Goal: Information Seeking & Learning: Learn about a topic

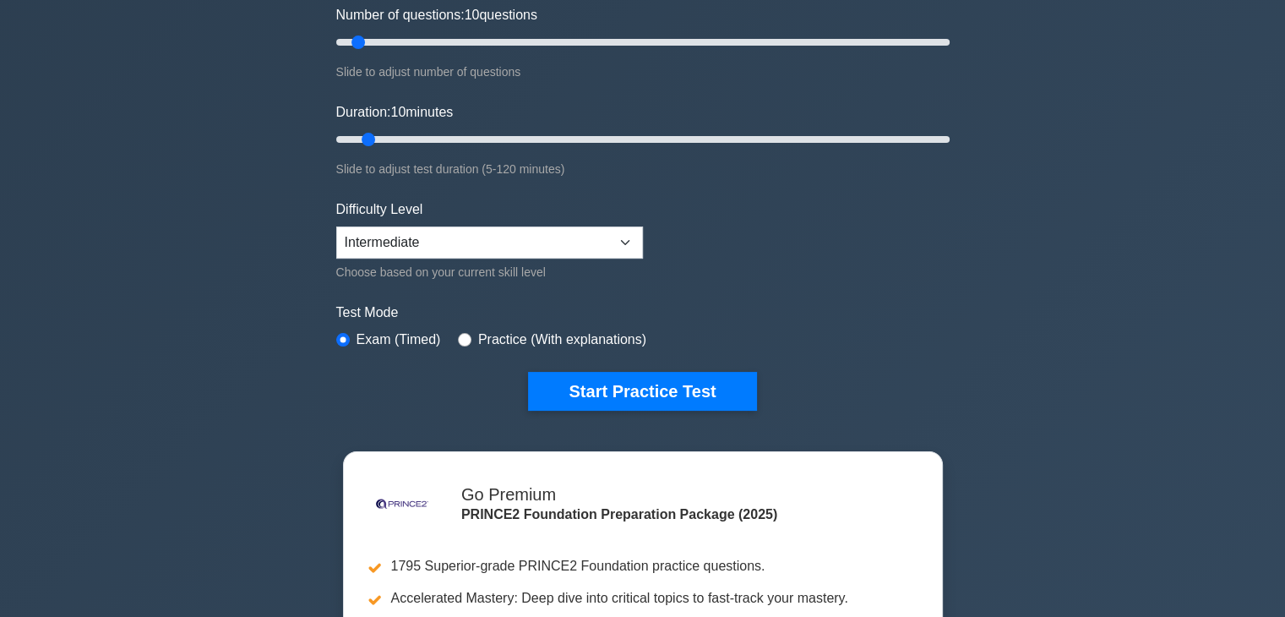
scroll to position [254, 0]
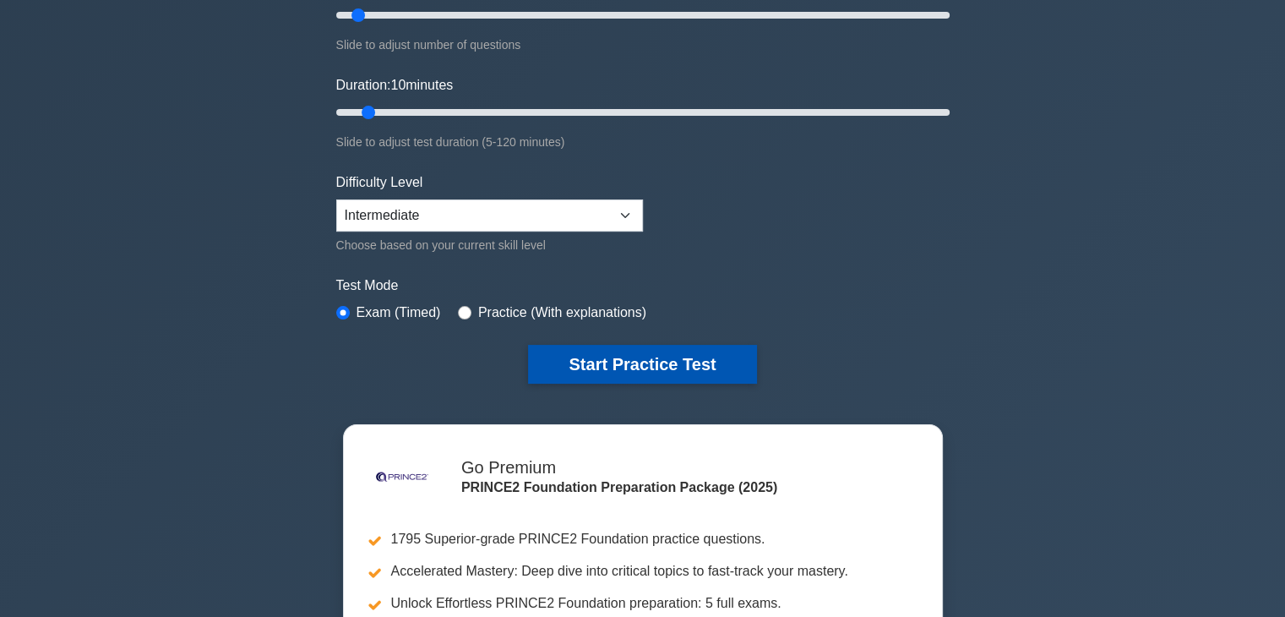
click at [721, 362] on button "Start Practice Test" at bounding box center [642, 364] width 228 height 39
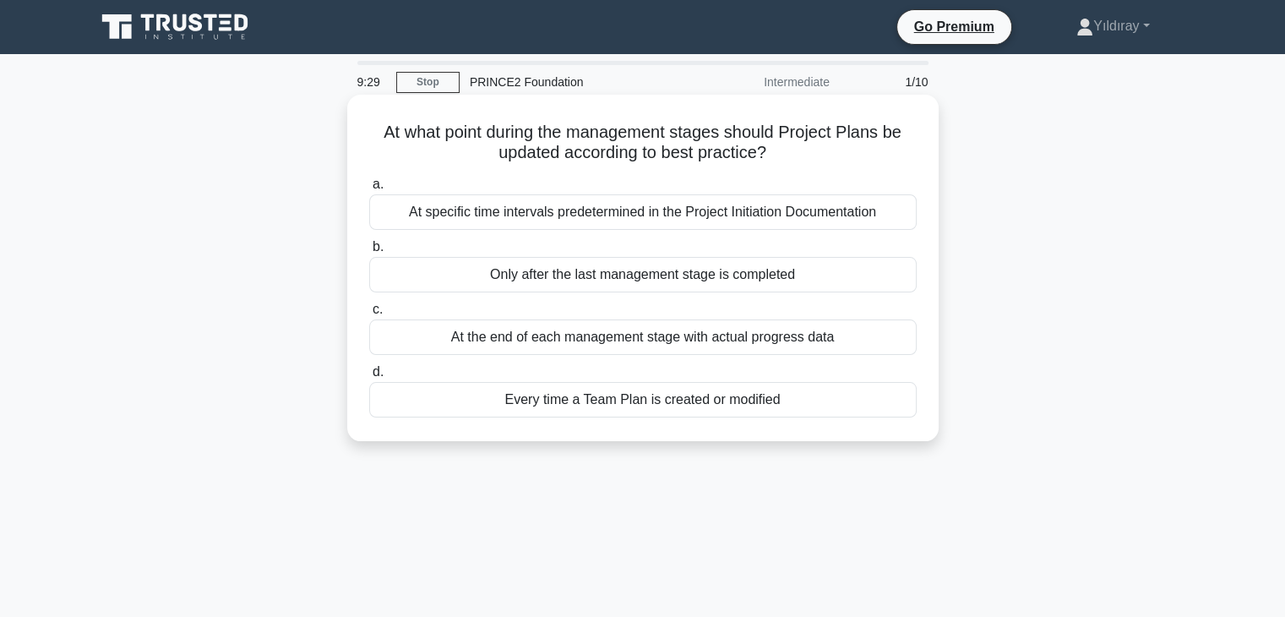
click at [794, 396] on div "Every time a Team Plan is created or modified" at bounding box center [643, 399] width 548 height 35
click at [369, 378] on input "d. Every time a Team Plan is created or modified" at bounding box center [369, 372] width 0 height 11
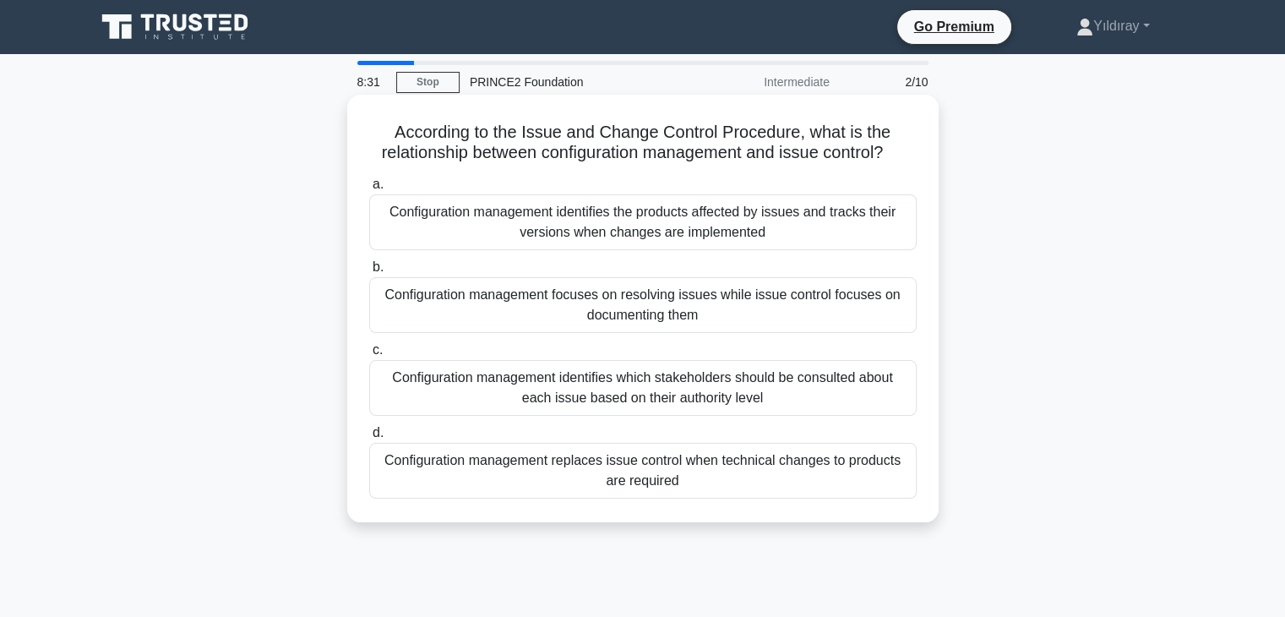
click at [808, 231] on div "Configuration management identifies the products affected by issues and tracks …" at bounding box center [643, 222] width 548 height 56
click at [369, 190] on input "a. Configuration management identifies the products affected by issues and trac…" at bounding box center [369, 184] width 0 height 11
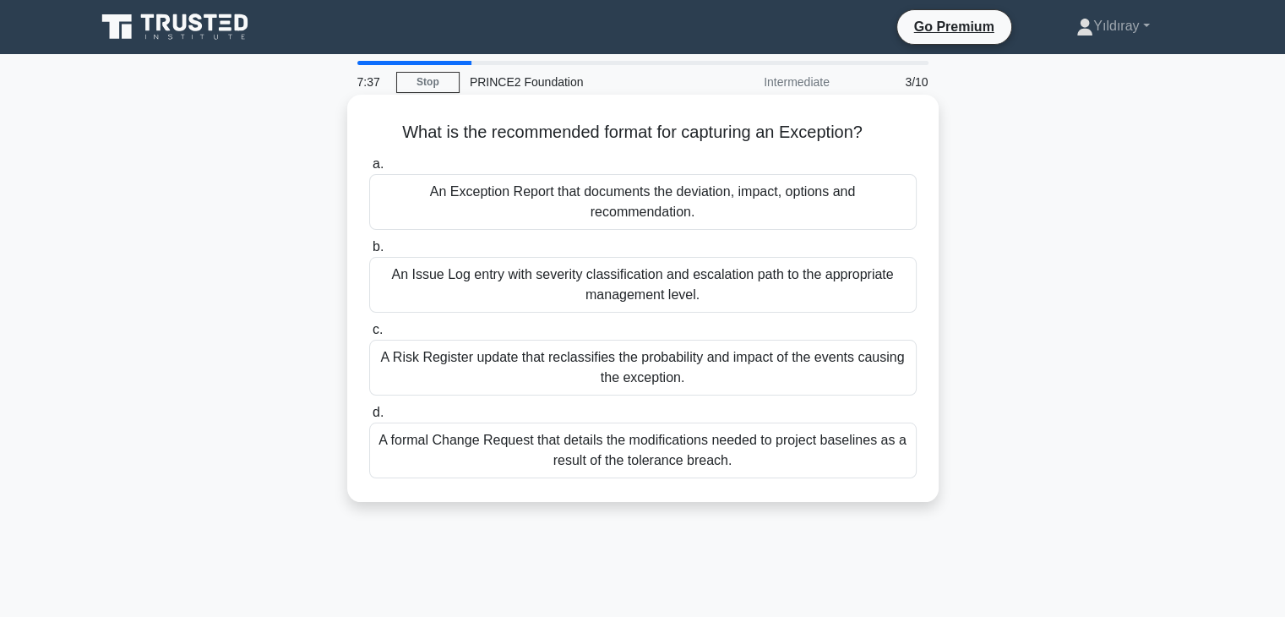
click at [757, 200] on div "An Exception Report that documents the deviation, impact, options and recommend…" at bounding box center [643, 202] width 548 height 56
click at [369, 170] on input "a. An Exception Report that documents the deviation, impact, options and recomm…" at bounding box center [369, 164] width 0 height 11
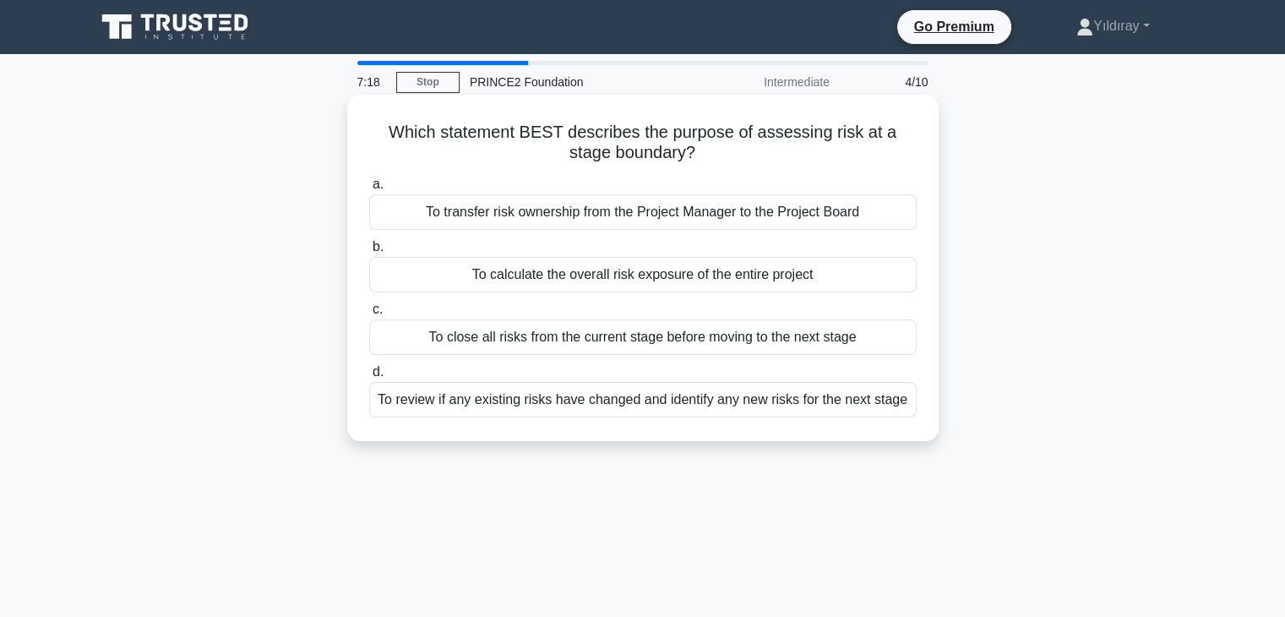
click at [878, 396] on div "To review if any existing risks have changed and identify any new risks for the…" at bounding box center [643, 399] width 548 height 35
click at [369, 378] on input "d. To review if any existing risks have changed and identify any new risks for …" at bounding box center [369, 372] width 0 height 11
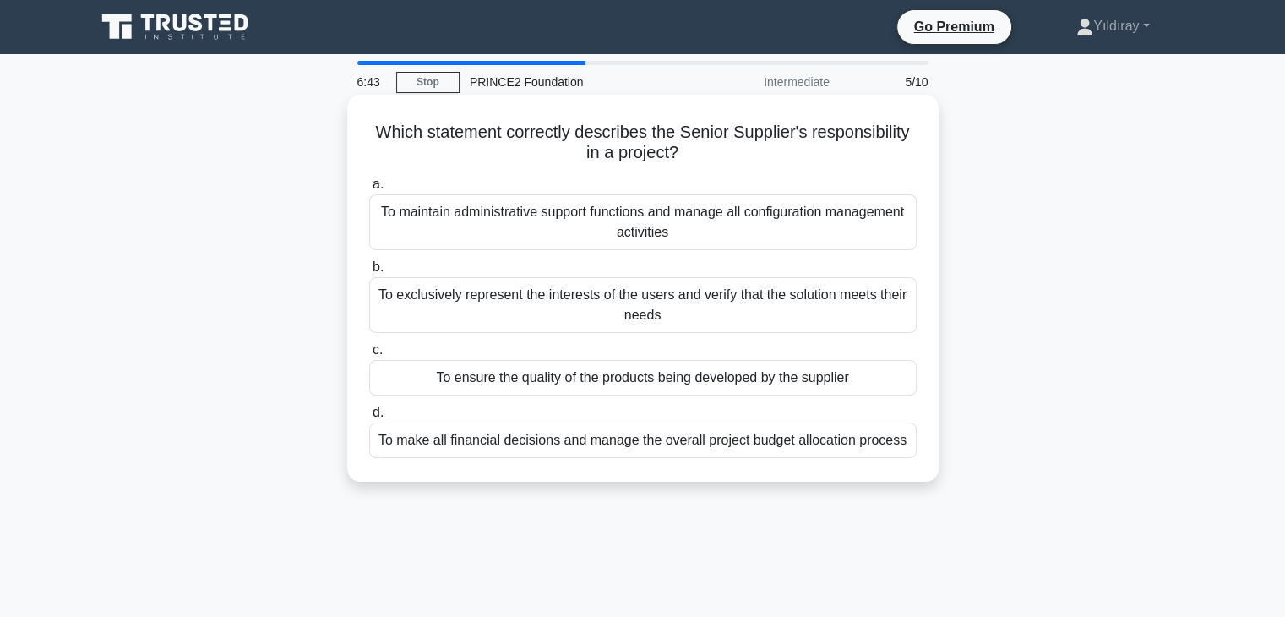
click at [802, 377] on div "To ensure the quality of the products being developed by the supplier" at bounding box center [643, 377] width 548 height 35
click at [369, 356] on input "c. To ensure the quality of the products being developed by the supplier" at bounding box center [369, 350] width 0 height 11
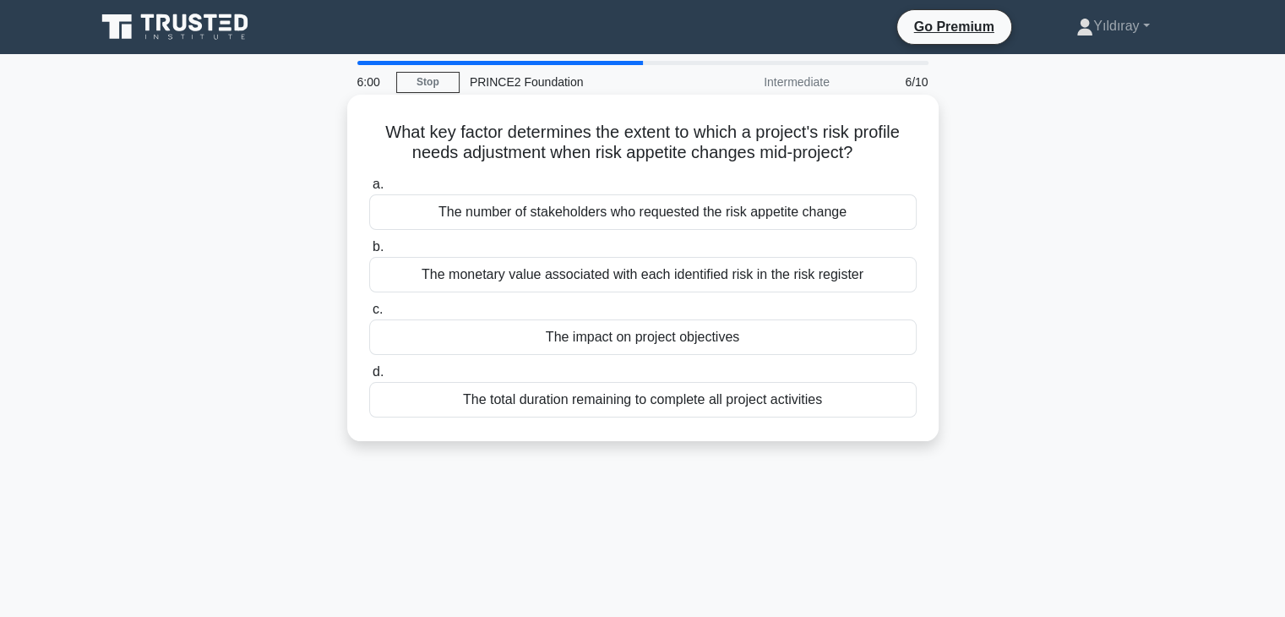
click at [738, 343] on div "The impact on project objectives" at bounding box center [643, 336] width 548 height 35
click at [369, 315] on input "c. The impact on project objectives" at bounding box center [369, 309] width 0 height 11
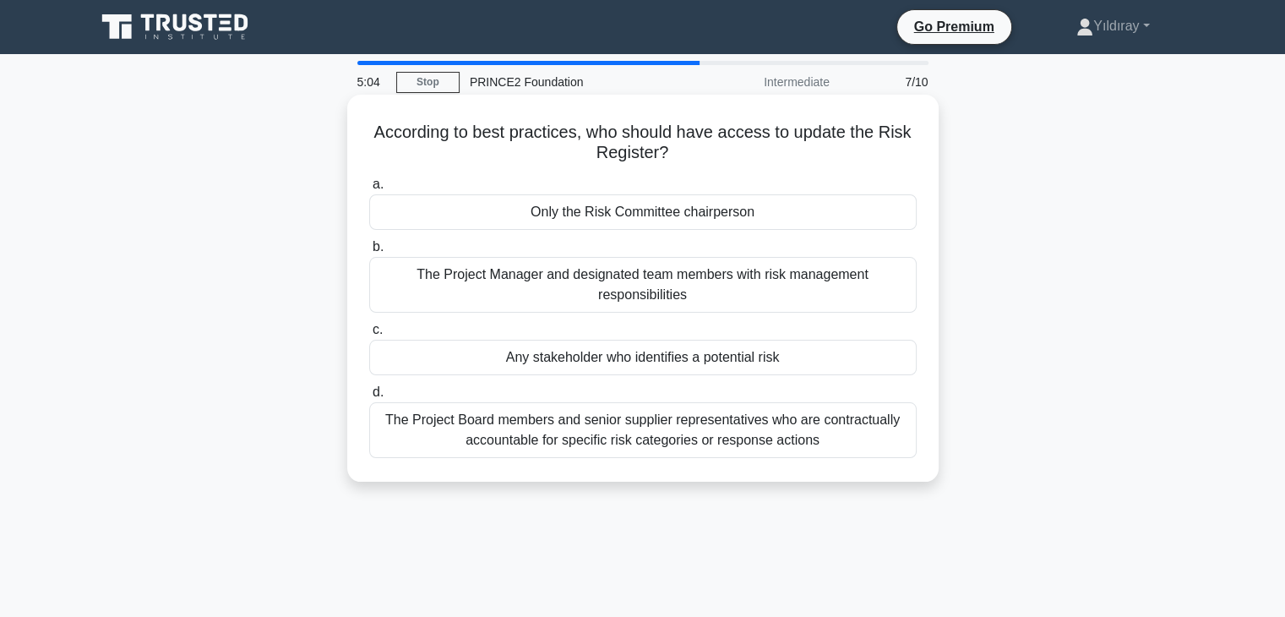
click at [781, 295] on div "The Project Manager and designated team members with risk management responsibi…" at bounding box center [643, 285] width 548 height 56
click at [369, 253] on input "b. The Project Manager and designated team members with risk management respons…" at bounding box center [369, 247] width 0 height 11
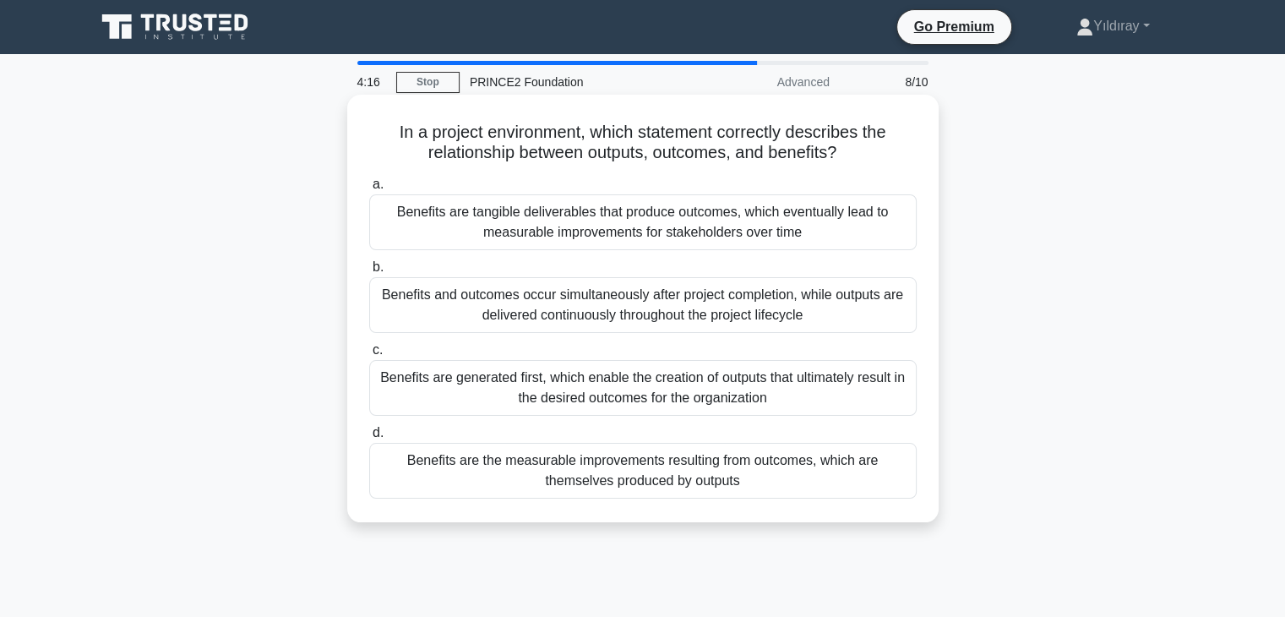
click at [858, 468] on div "Benefits are the measurable improvements resulting from outcomes, which are the…" at bounding box center [643, 471] width 548 height 56
click at [369, 439] on input "d. Benefits are the measurable improvements resulting from outcomes, which are …" at bounding box center [369, 433] width 0 height 11
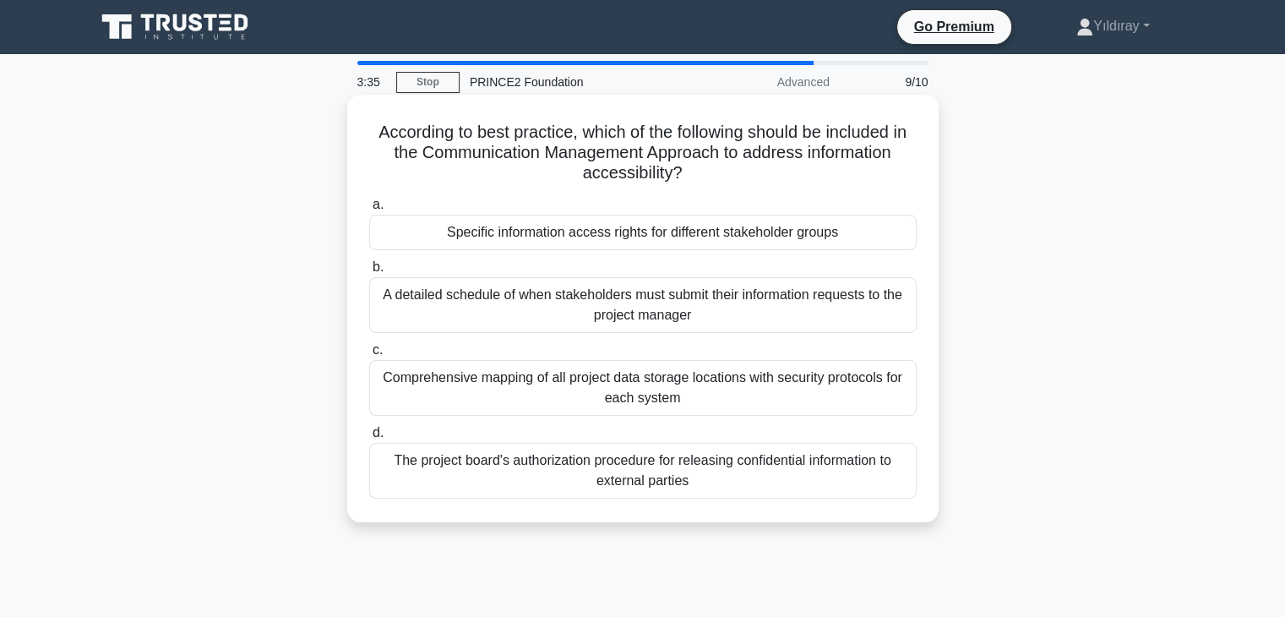
click at [805, 231] on div "Specific information access rights for different stakeholder groups" at bounding box center [643, 232] width 548 height 35
click at [369, 210] on input "a. Specific information access rights for different stakeholder groups" at bounding box center [369, 204] width 0 height 11
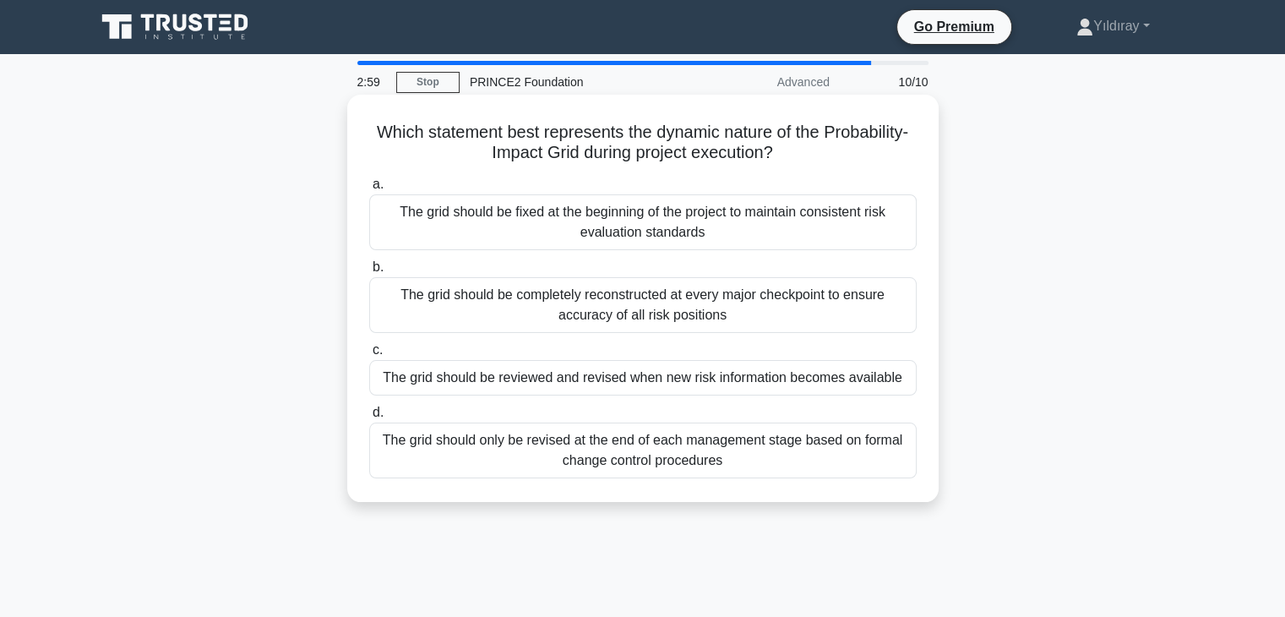
click at [849, 376] on div "The grid should be reviewed and revised when new risk information becomes avail…" at bounding box center [643, 377] width 548 height 35
click at [369, 356] on input "c. The grid should be reviewed and revised when new risk information becomes av…" at bounding box center [369, 350] width 0 height 11
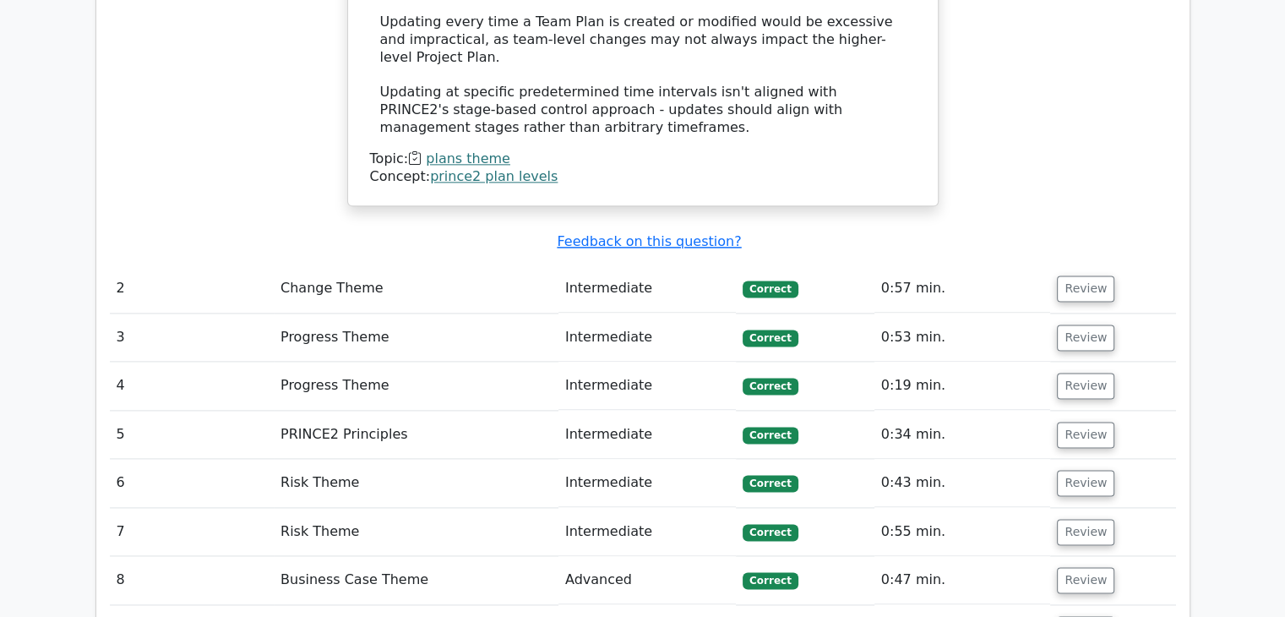
scroll to position [2197, 0]
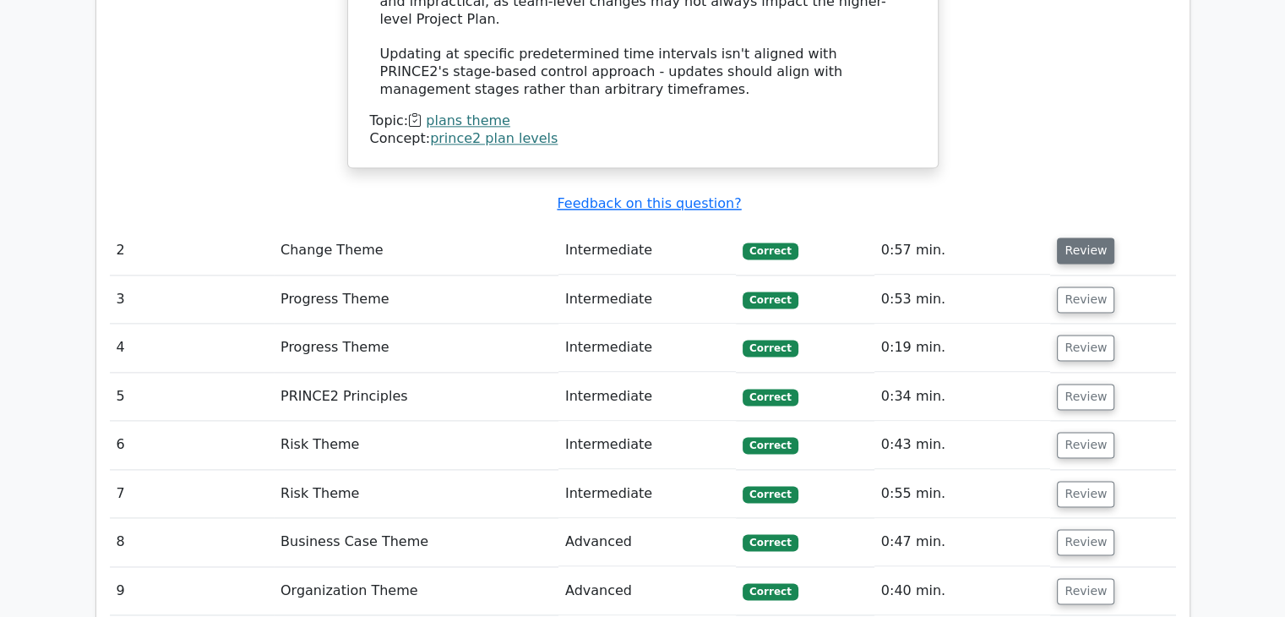
click at [1078, 237] on button "Review" at bounding box center [1085, 250] width 57 height 26
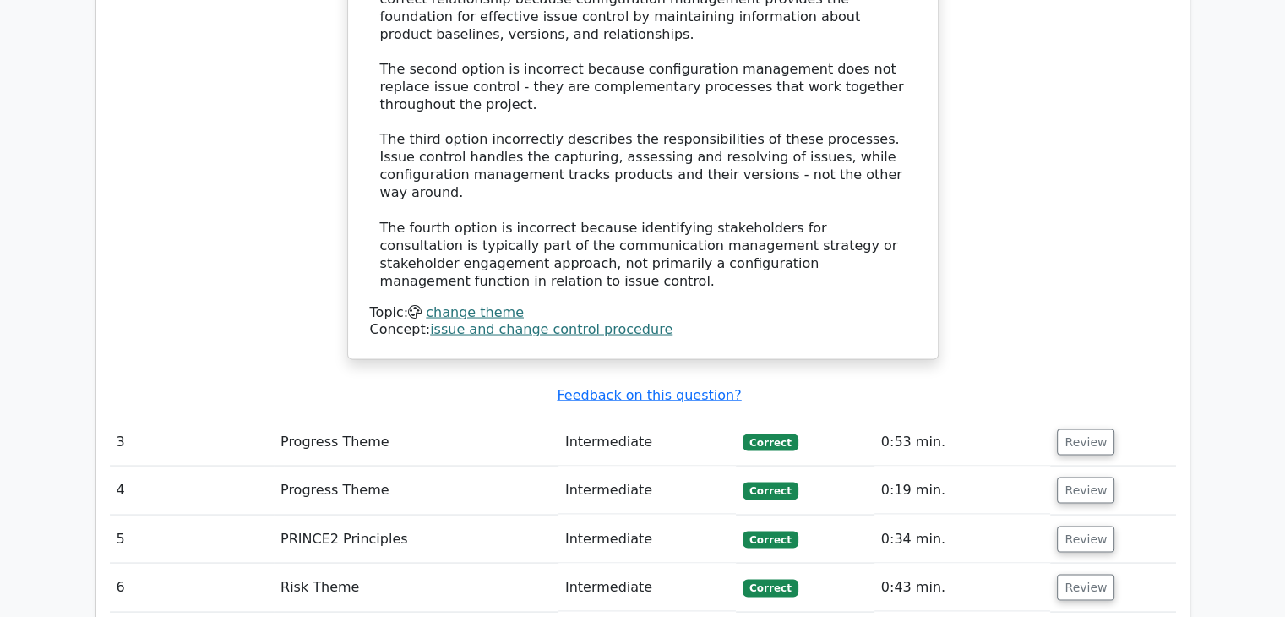
scroll to position [3042, 0]
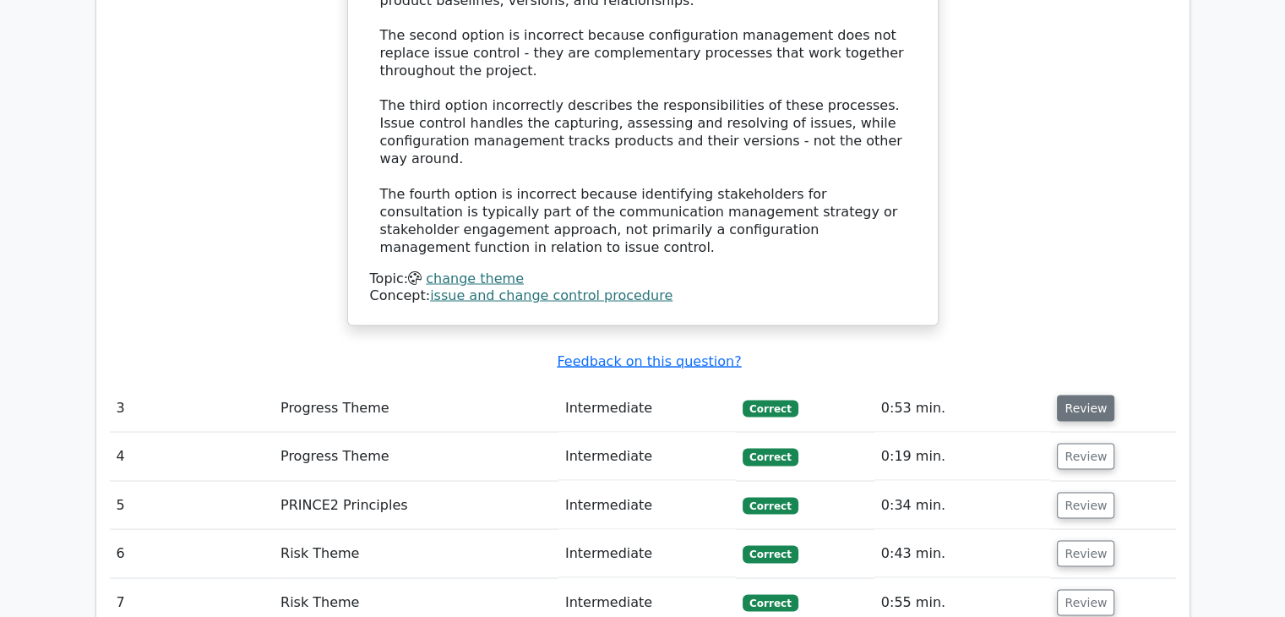
click at [1072, 395] on button "Review" at bounding box center [1085, 408] width 57 height 26
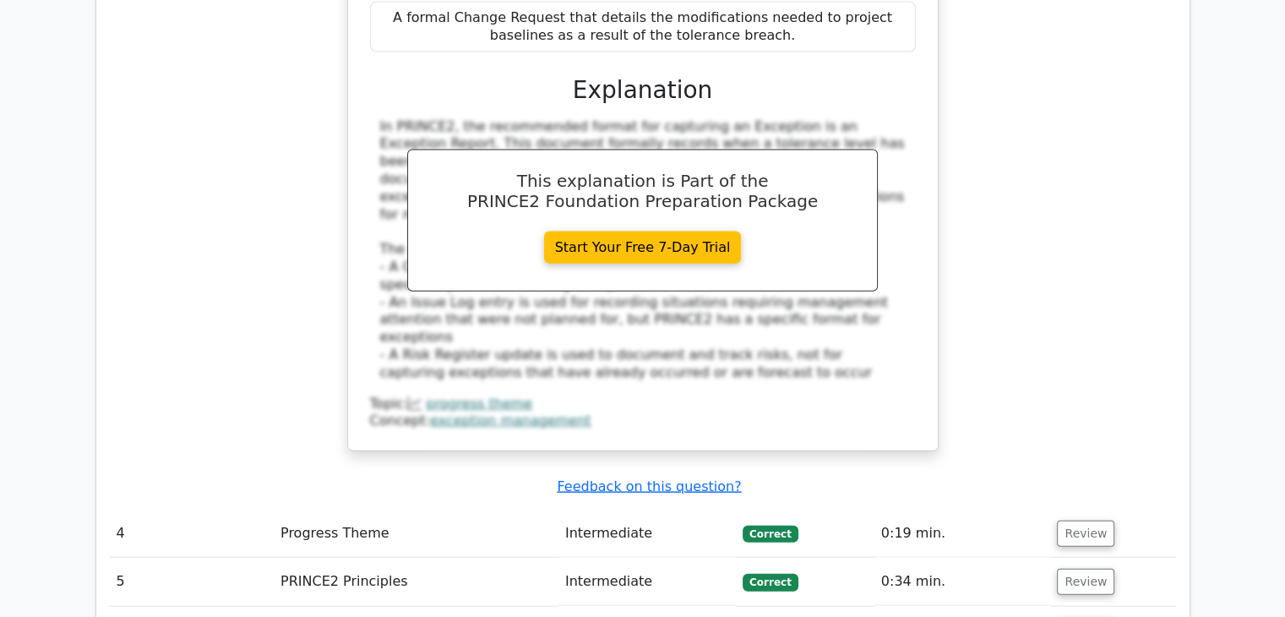
scroll to position [3786, 0]
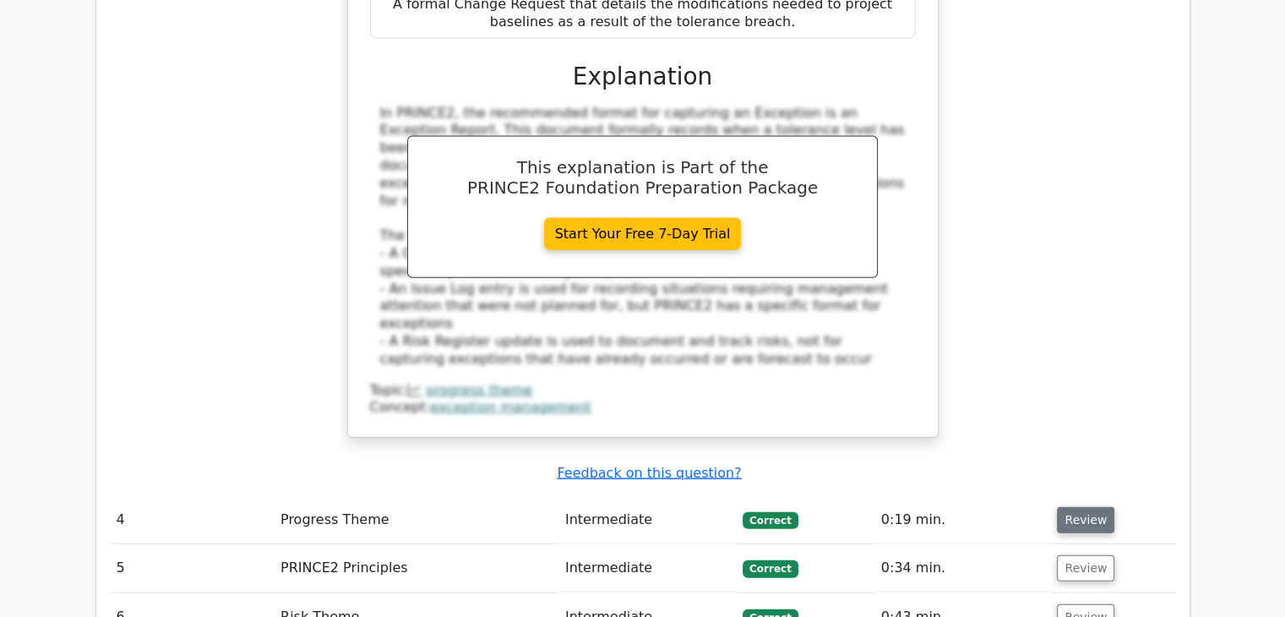
click at [1065, 507] on button "Review" at bounding box center [1085, 520] width 57 height 26
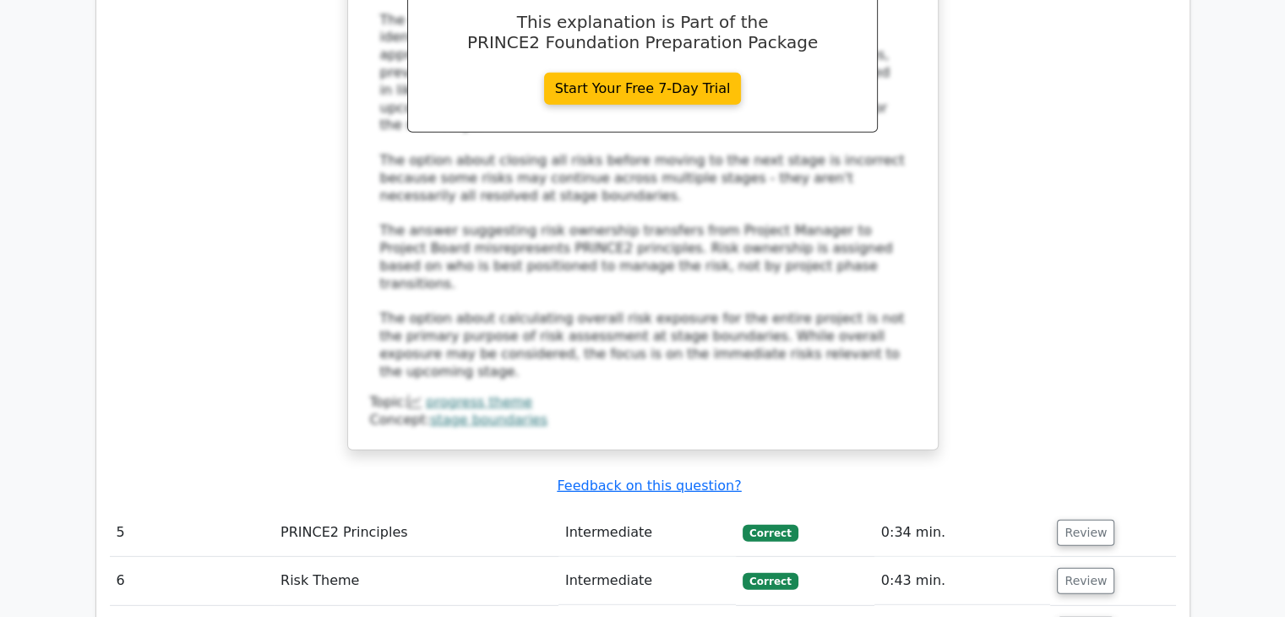
scroll to position [4766, 0]
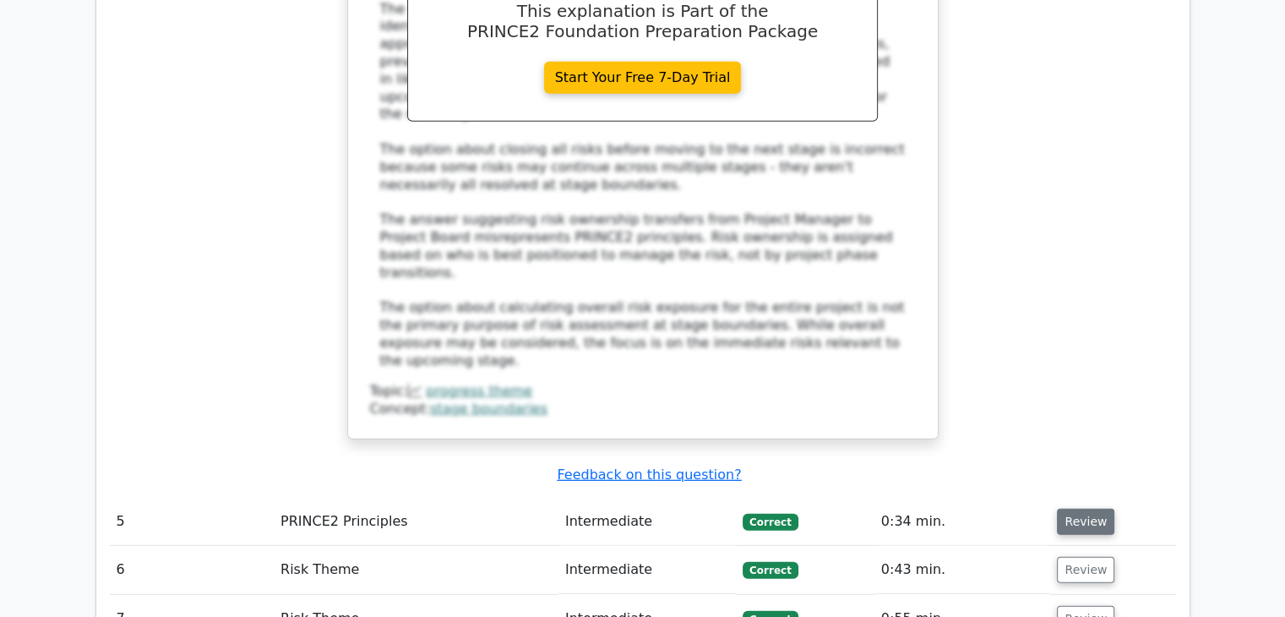
click at [1075, 509] on button "Review" at bounding box center [1085, 522] width 57 height 26
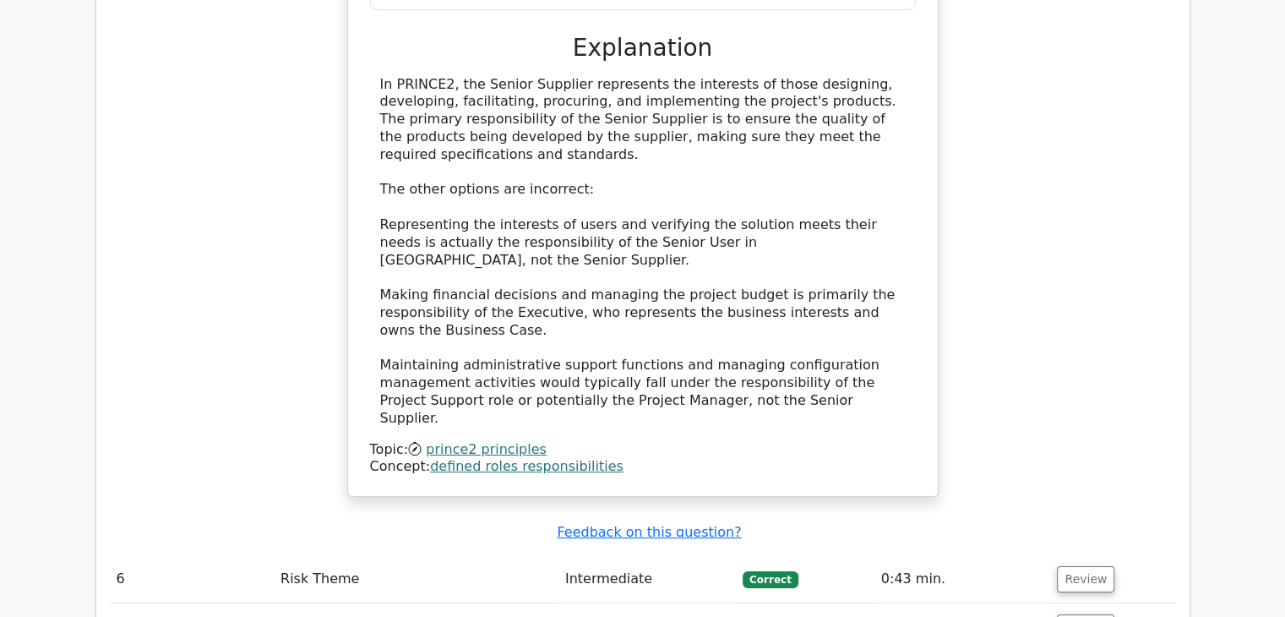
scroll to position [5679, 0]
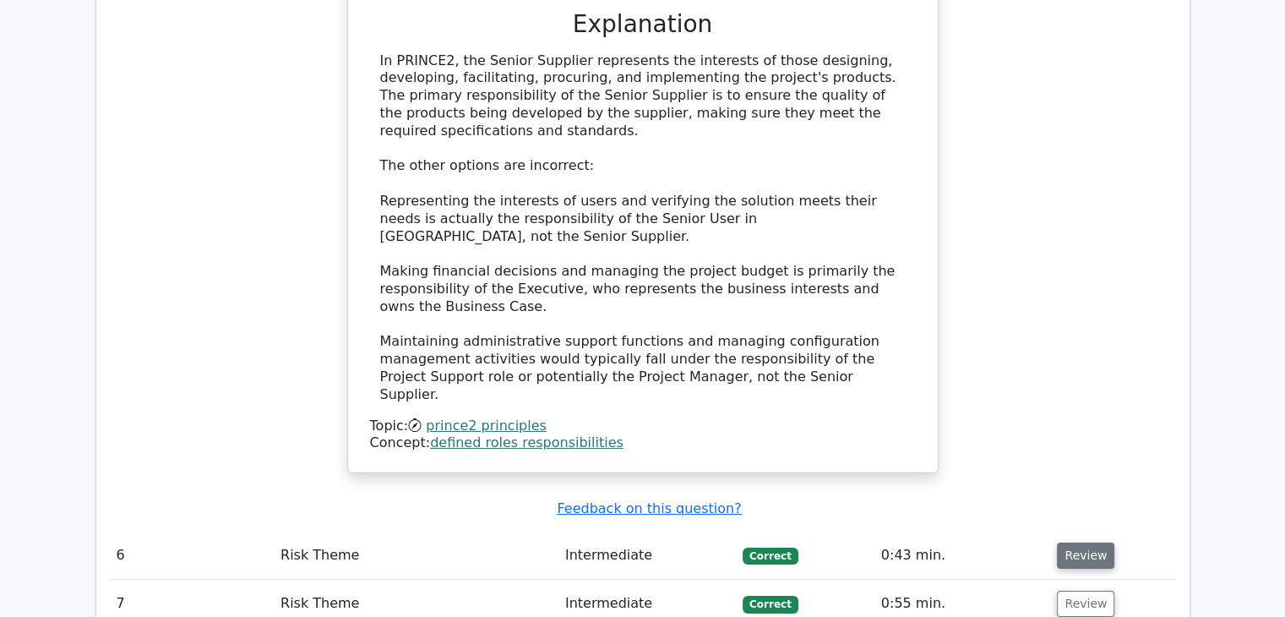
click at [1072, 543] on button "Review" at bounding box center [1085, 556] width 57 height 26
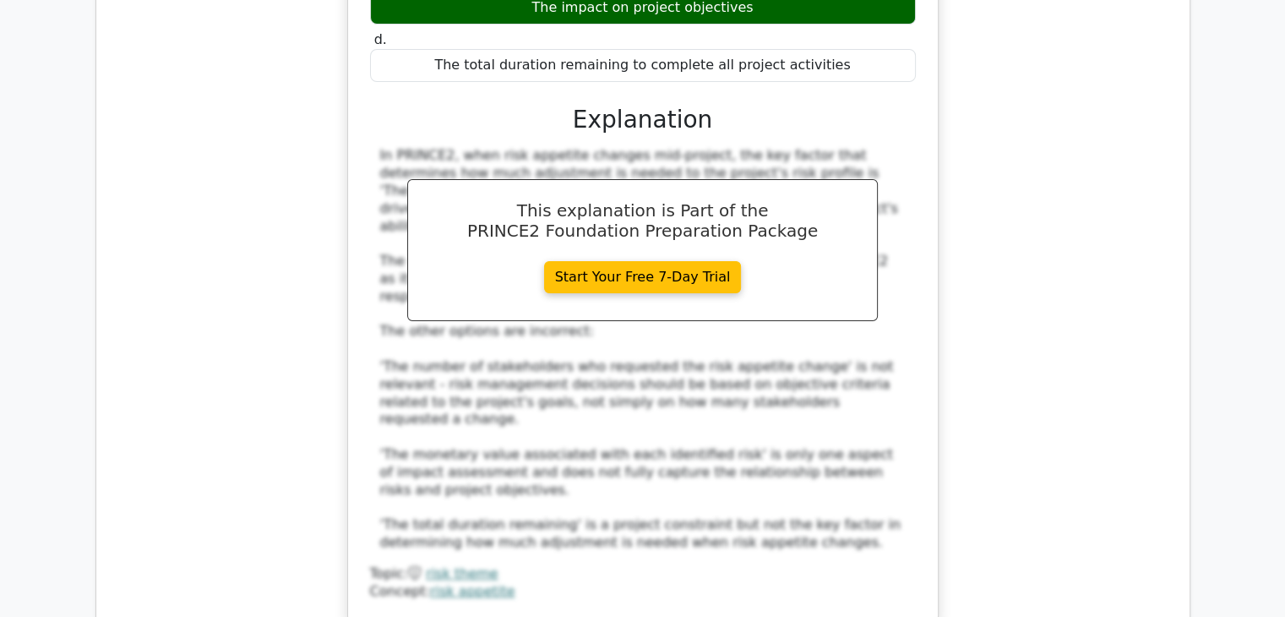
scroll to position [6558, 0]
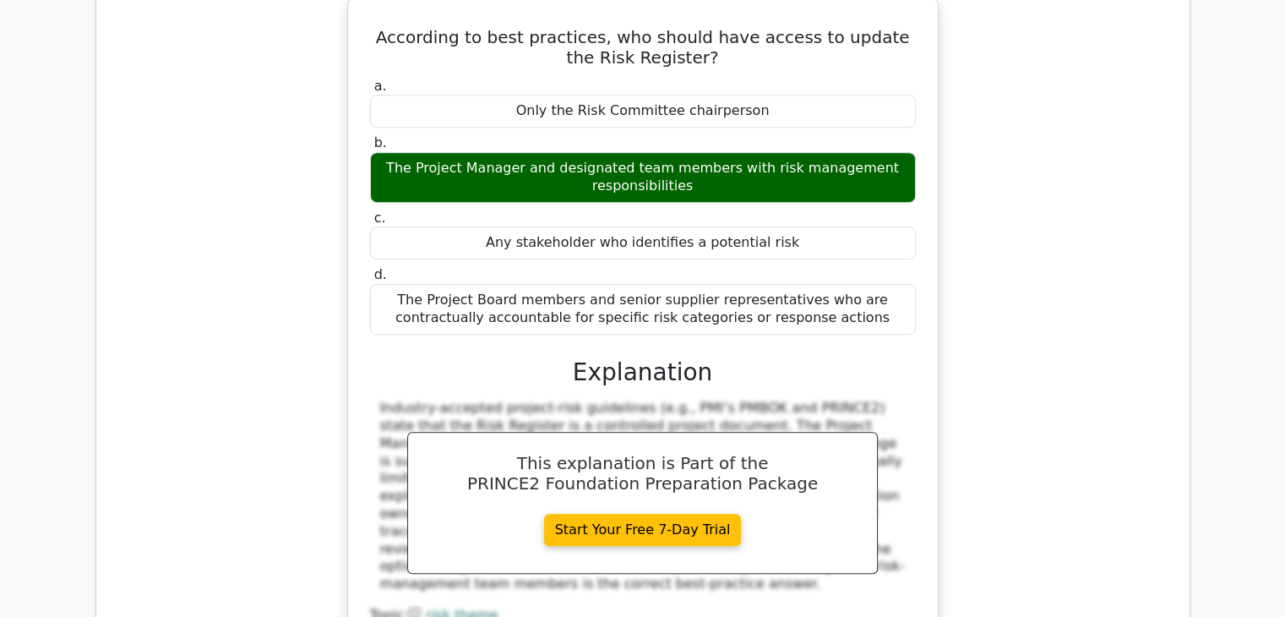
scroll to position [7268, 0]
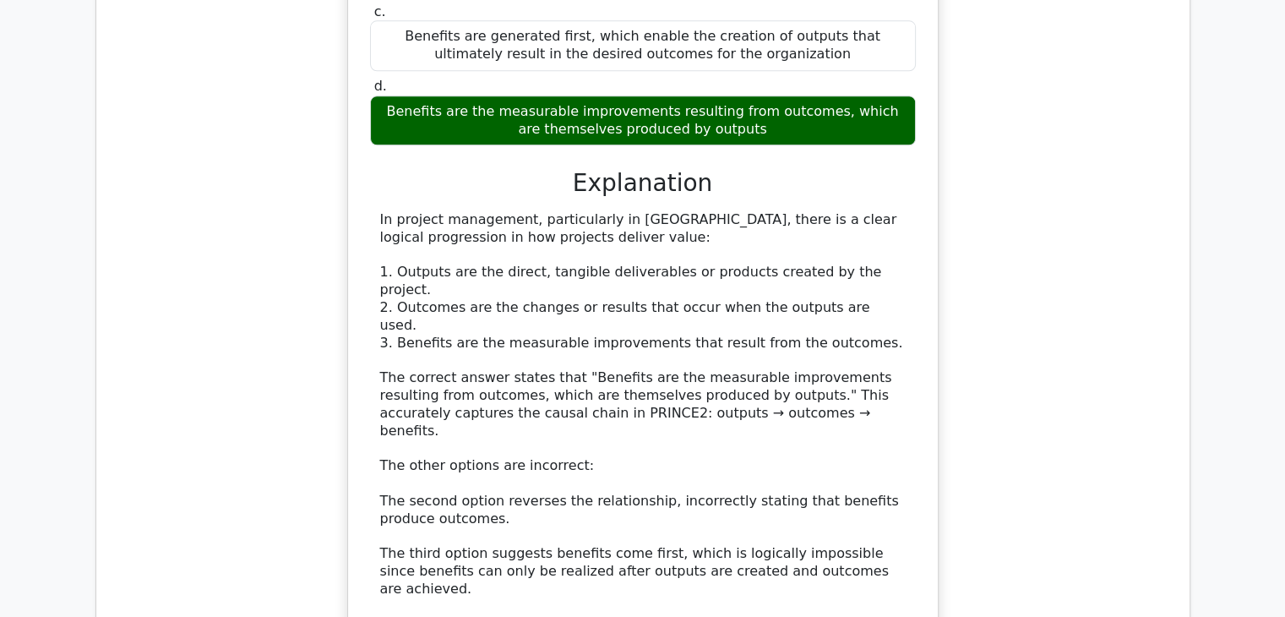
scroll to position [8248, 0]
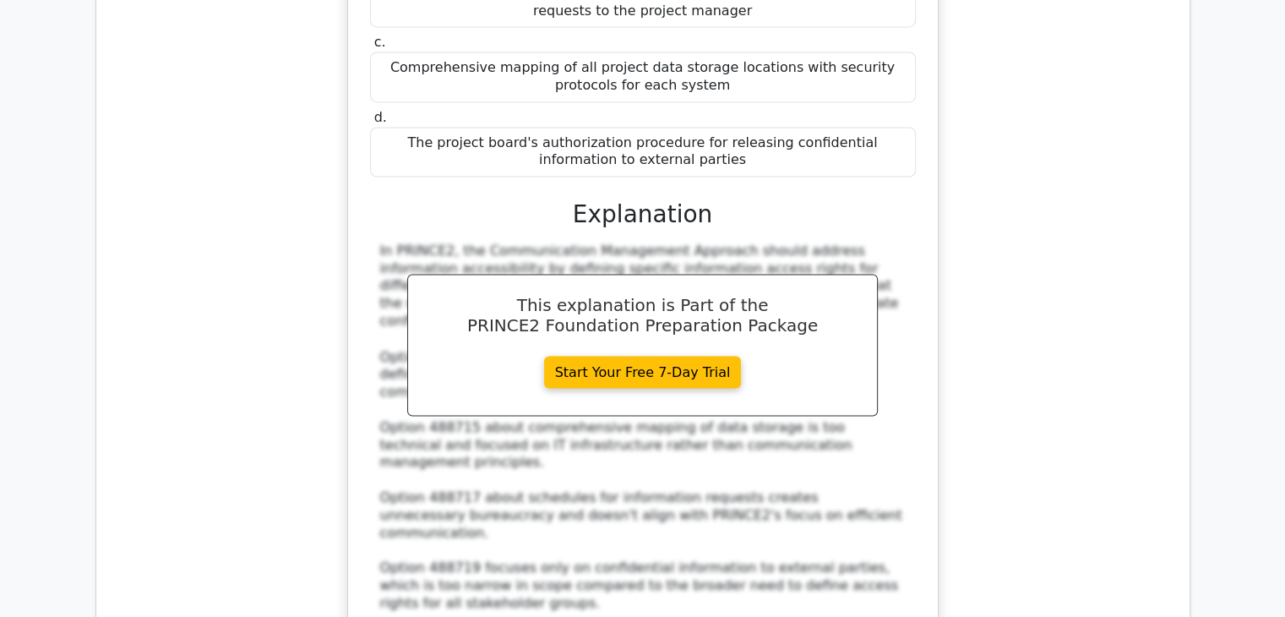
scroll to position [9296, 0]
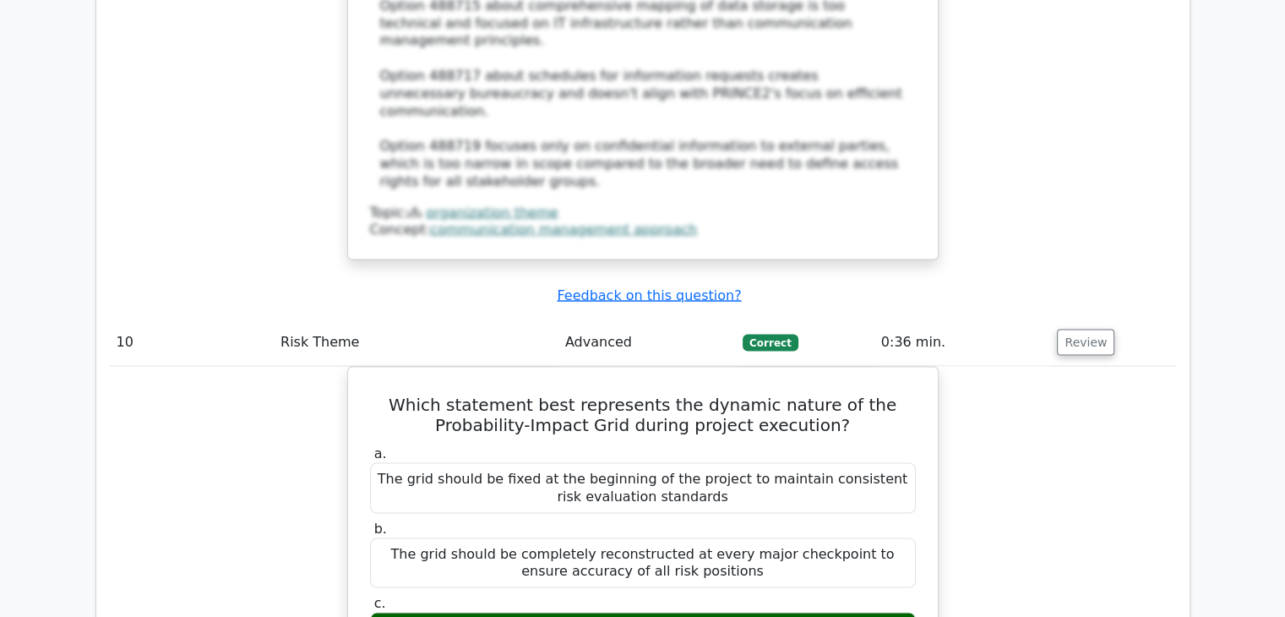
scroll to position [9736, 0]
